Goal: Information Seeking & Learning: Check status

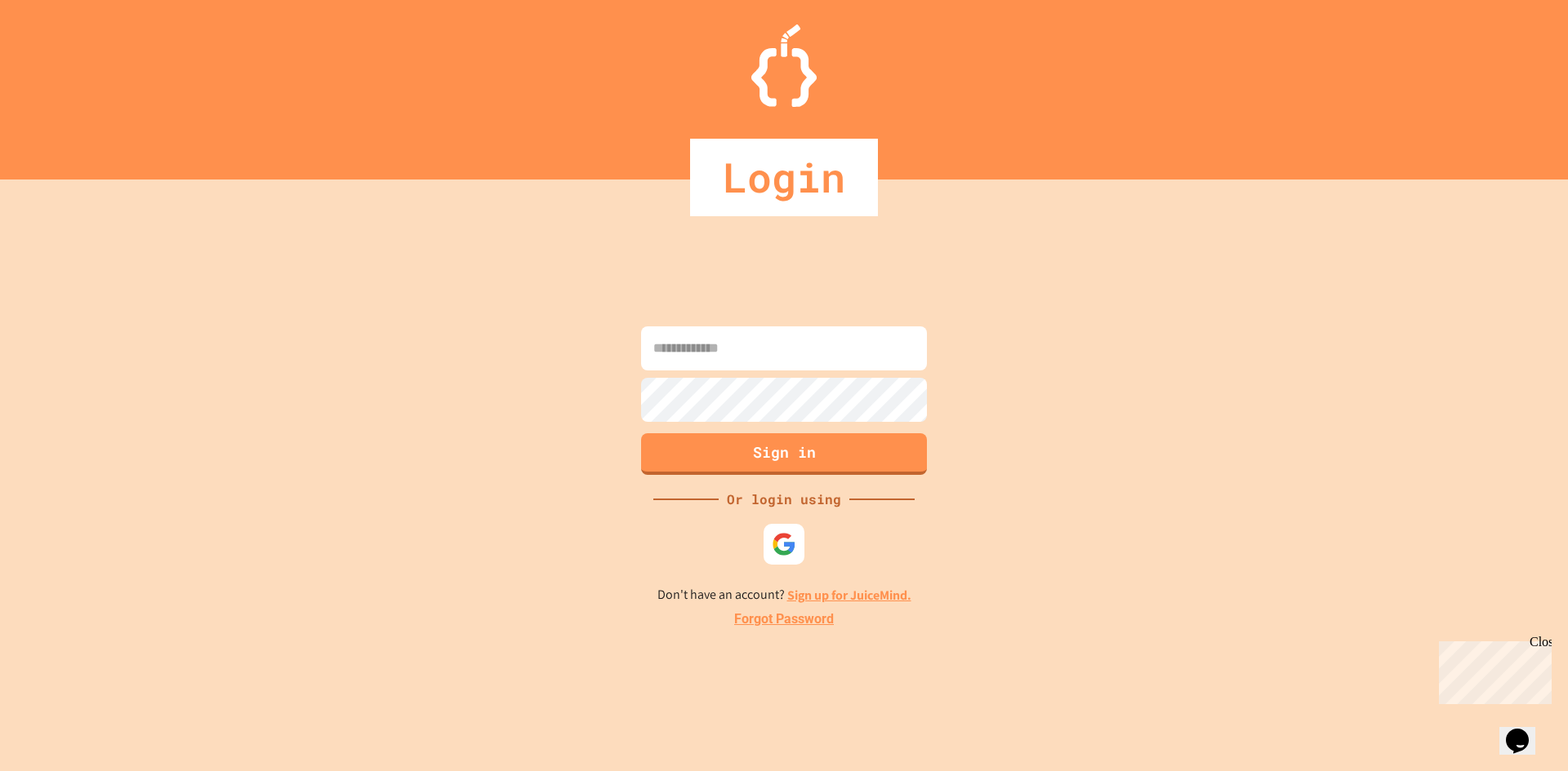
click at [714, 335] on input at bounding box center [784, 348] width 286 height 44
type input "**********"
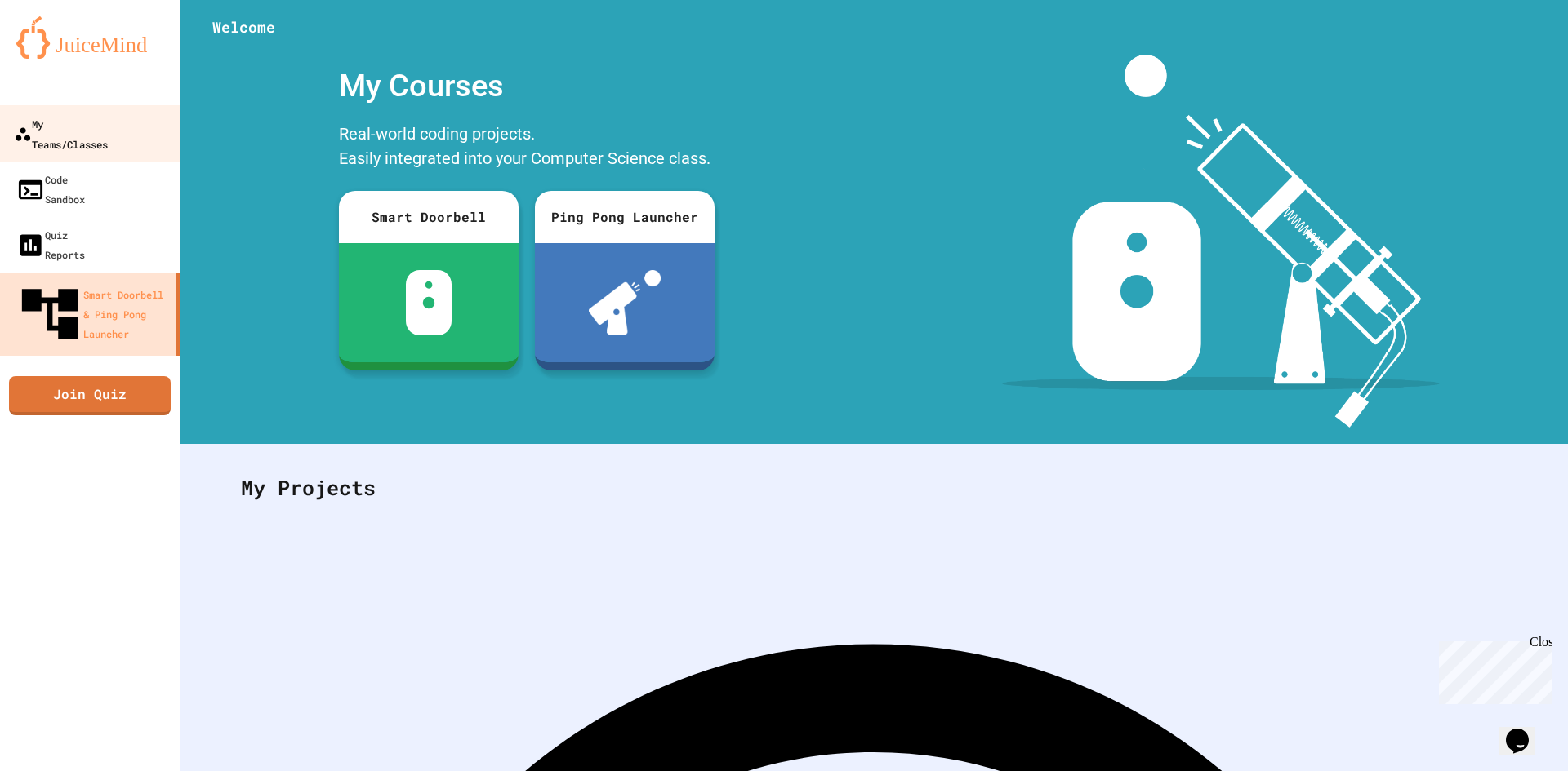
click at [108, 123] on div "My Teams/Classes" at bounding box center [60, 133] width 94 height 40
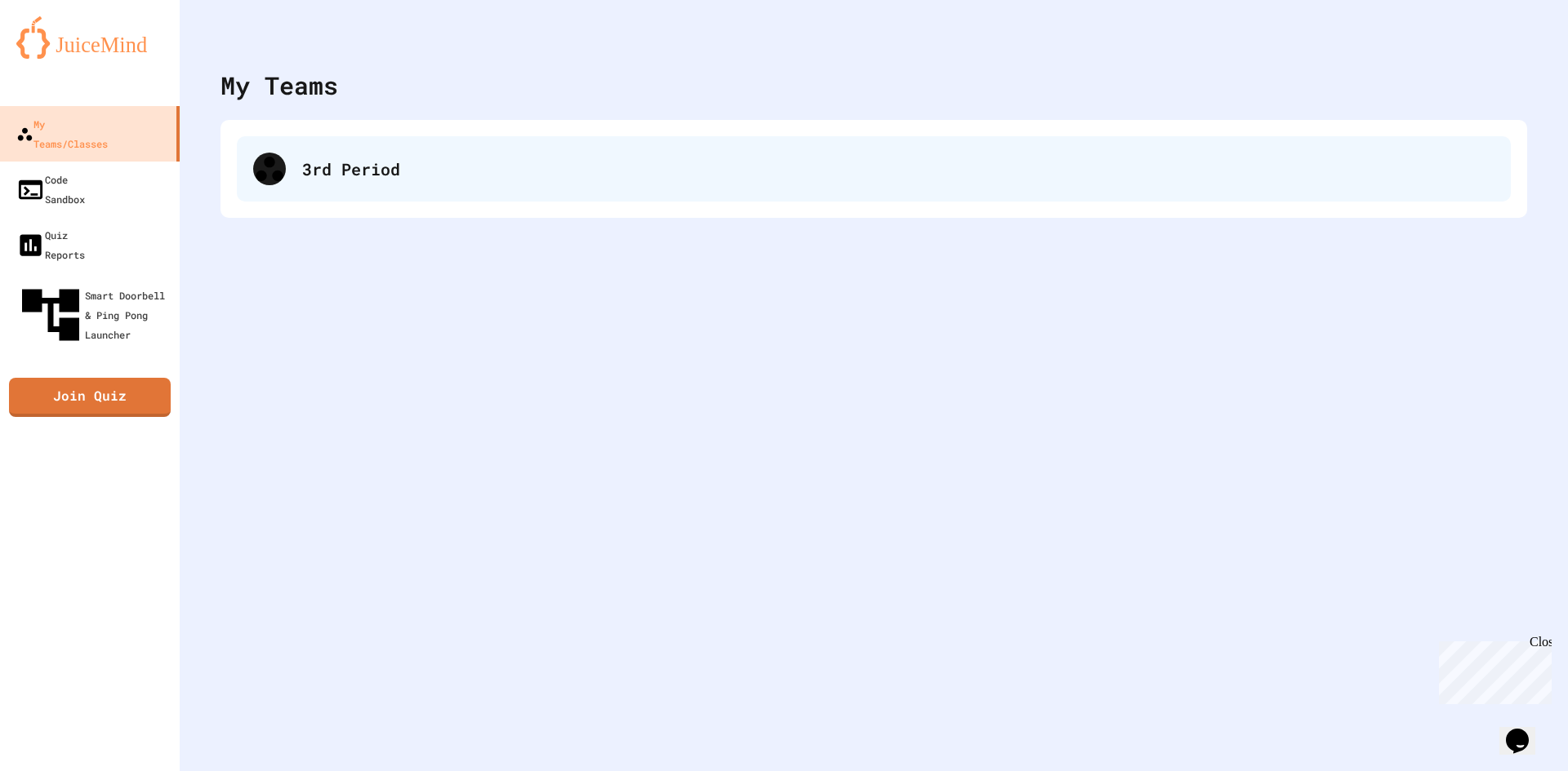
click at [427, 168] on div "3rd Period" at bounding box center [899, 169] width 1192 height 24
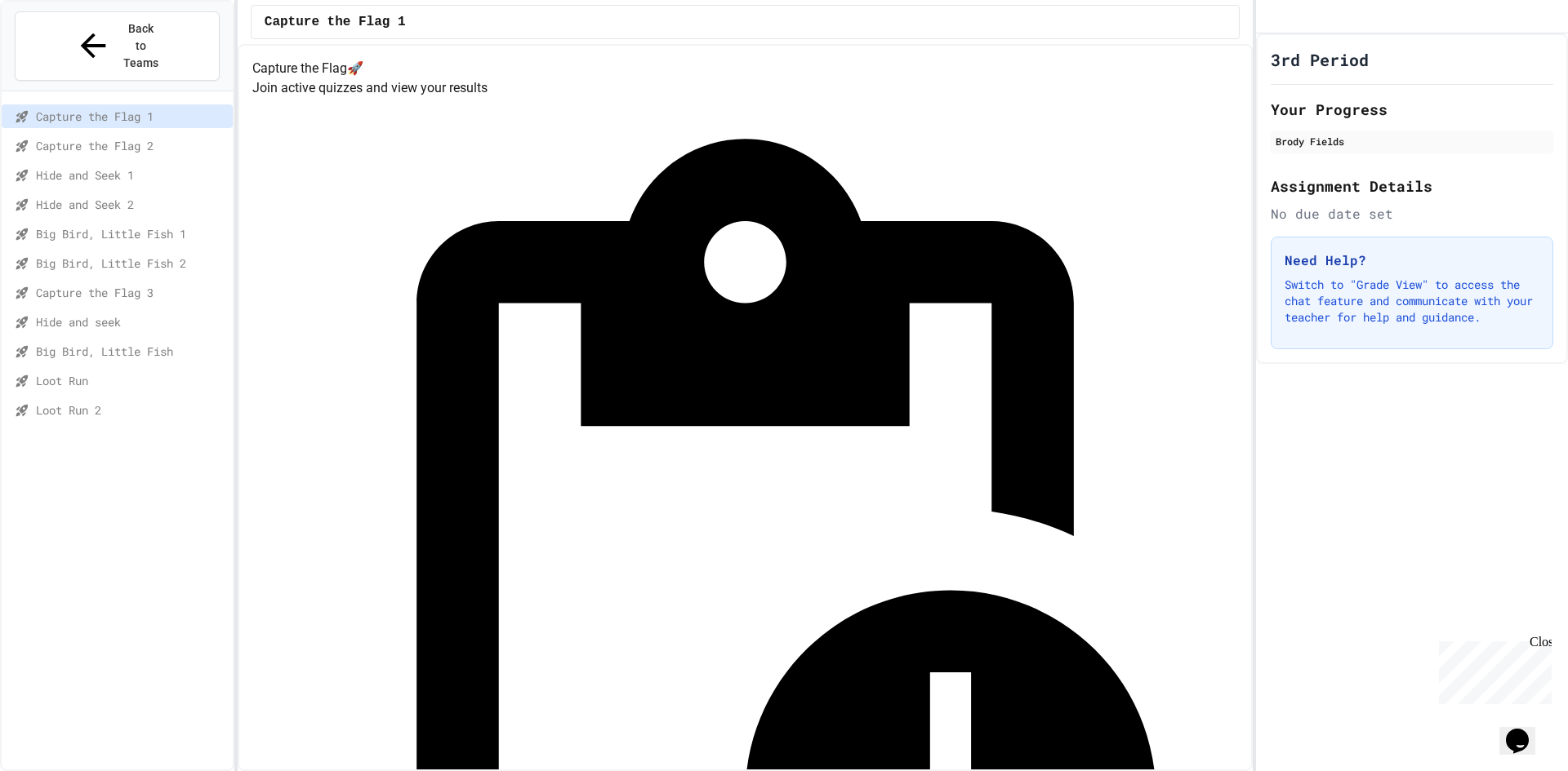
click at [1335, 139] on div "Your Progress Brody Fields" at bounding box center [1411, 127] width 283 height 57
click at [54, 37] on button "Back to Teams" at bounding box center [117, 45] width 205 height 70
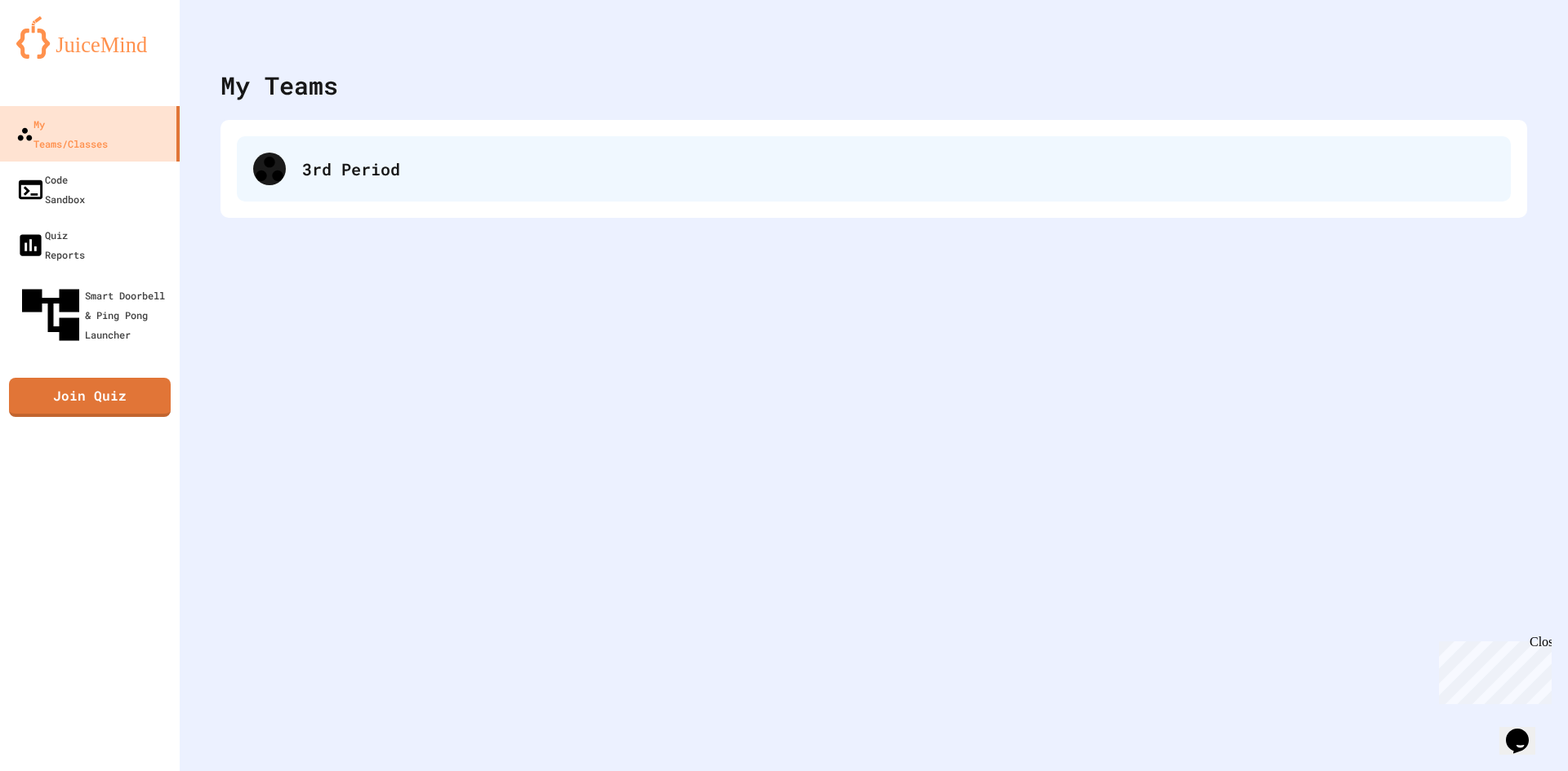
click at [333, 157] on div "3rd Period" at bounding box center [899, 169] width 1192 height 24
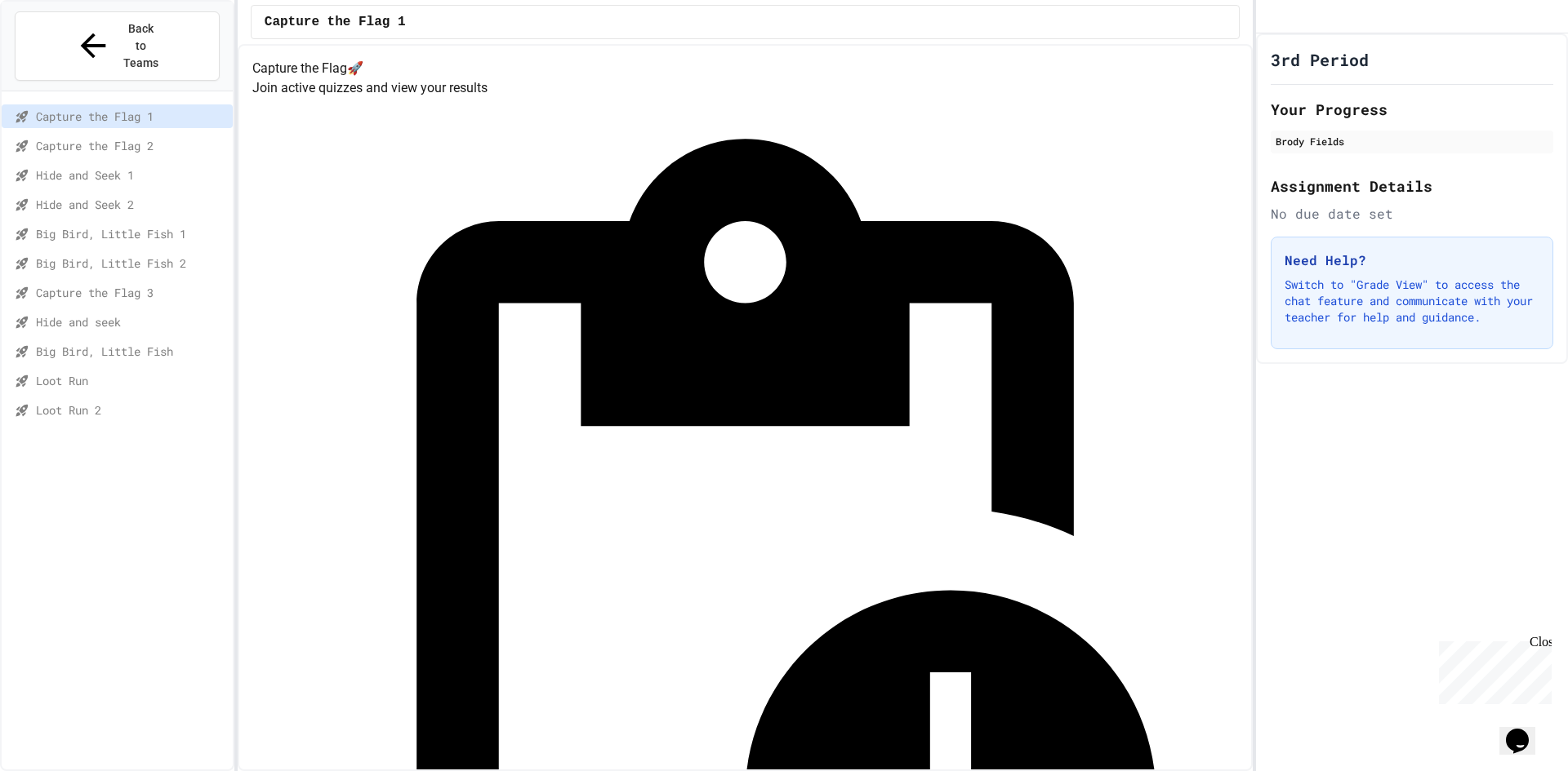
click at [110, 369] on div "Loot Run" at bounding box center [117, 381] width 231 height 24
